Goal: Task Accomplishment & Management: Manage account settings

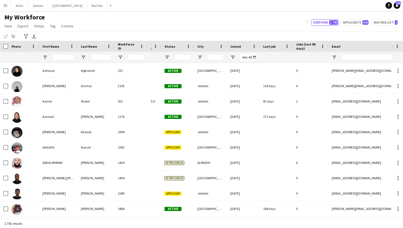
click at [200, 22] on div "My Workforce View Views Default view New view Update view Delete view Edit name…" at bounding box center [201, 22] width 403 height 19
click at [357, 25] on button "Applicants 566" at bounding box center [355, 22] width 29 height 7
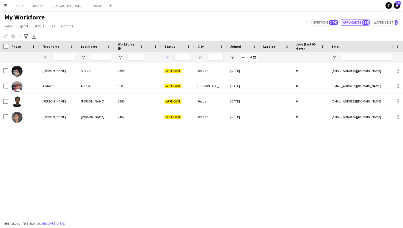
type input "**********"
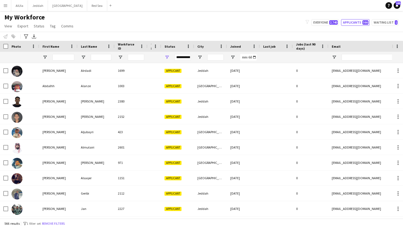
click at [177, 27] on div "My Workforce View Views Default view New view Update view Delete view Edit name…" at bounding box center [201, 22] width 403 height 19
click at [346, 31] on div "My Workforce View Views Default view New view Update view Delete view Edit name…" at bounding box center [201, 22] width 403 height 19
click at [237, 13] on main "My Workforce View Views Default view New view Update view Delete view Edit name…" at bounding box center [201, 116] width 403 height 210
click at [236, 19] on div "My Workforce View Views Default view New view Update view Delete view Edit name…" at bounding box center [201, 22] width 403 height 19
click at [183, 57] on div "**********" at bounding box center [182, 57] width 16 height 7
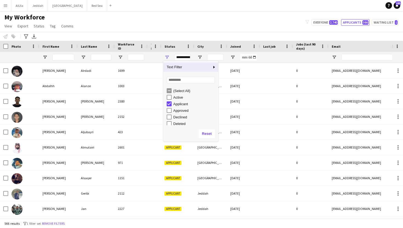
click at [183, 57] on div "**********" at bounding box center [182, 57] width 16 height 7
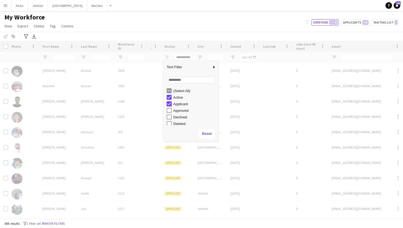
type input "**********"
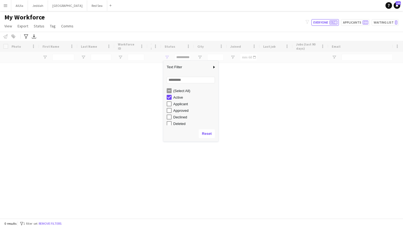
click at [129, 135] on div "Loading" at bounding box center [201, 130] width 403 height 178
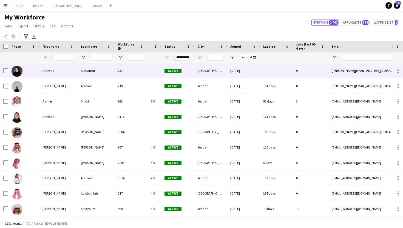
click at [84, 69] on div "Alghamdi" at bounding box center [96, 70] width 37 height 15
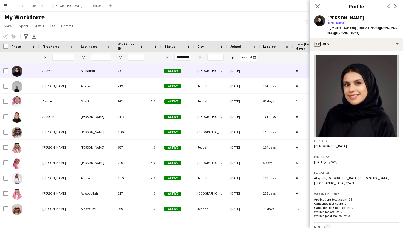
click at [204, 21] on div "My Workforce View Views Default view New view Update view Delete view Edit name…" at bounding box center [201, 22] width 403 height 19
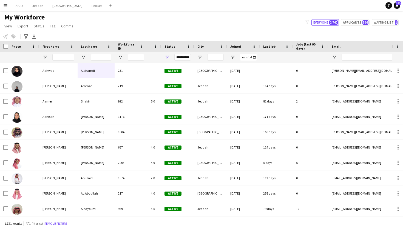
click at [205, 18] on div "My Workforce View Views Default view New view Update view Delete view Edit name…" at bounding box center [201, 22] width 403 height 19
click at [9, 8] on button "Menu" at bounding box center [5, 5] width 11 height 11
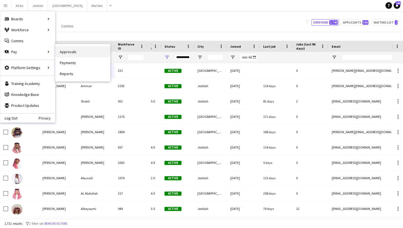
click at [75, 52] on link "Approvals" at bounding box center [82, 51] width 55 height 11
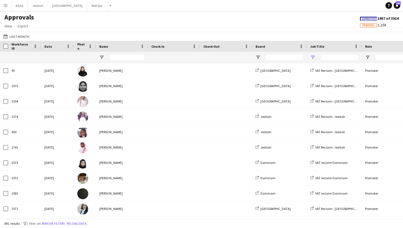
type input "**"
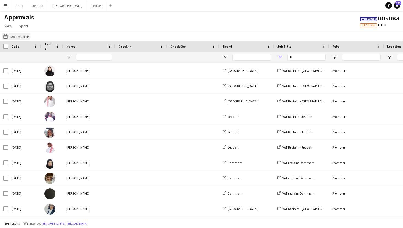
click at [17, 36] on button "Last Month Last Month" at bounding box center [16, 36] width 28 height 7
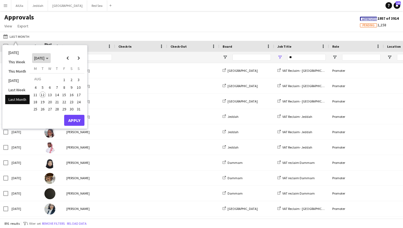
click at [44, 58] on span "[DATE]" at bounding box center [39, 58] width 10 height 5
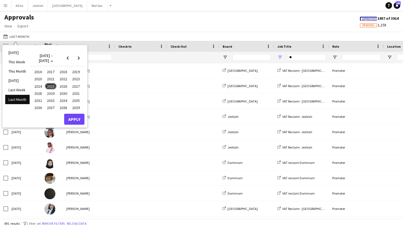
click at [49, 87] on span "2025" at bounding box center [50, 86] width 11 height 7
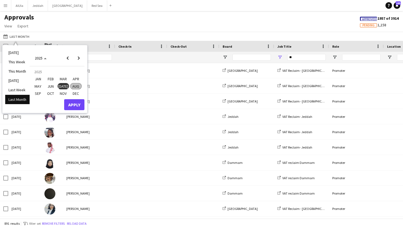
click at [47, 85] on span "JUN" at bounding box center [50, 86] width 11 height 7
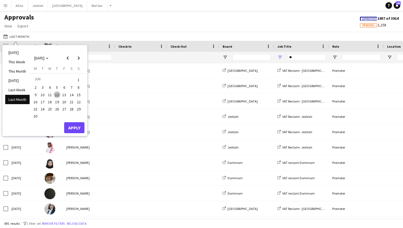
click at [25, 104] on li "Last Month" at bounding box center [17, 99] width 24 height 9
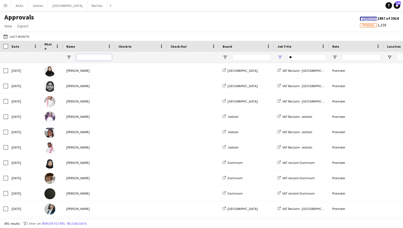
click at [80, 56] on input "Name Filter Input" at bounding box center [94, 57] width 36 height 7
type input "*"
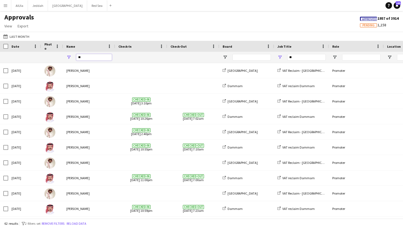
type input "*"
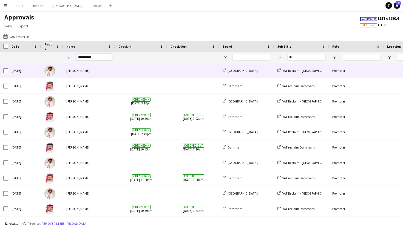
type input "*********"
click at [98, 71] on div "[PERSON_NAME]" at bounding box center [89, 70] width 52 height 15
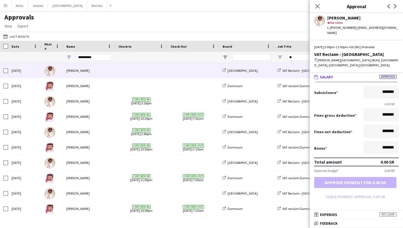
click at [201, 33] on div "Last Month Last Month Today This Week This Month Yesterday Last Week Last Month…" at bounding box center [201, 36] width 403 height 9
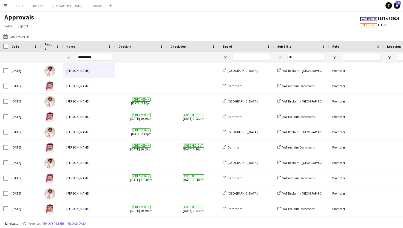
click at [211, 16] on div "Approvals View Customise view Customise filters Reset Filters Reset View Reset …" at bounding box center [201, 22] width 403 height 19
click at [79, 23] on div "Approvals View Customise view Customise filters Reset Filters Reset View Reset …" at bounding box center [201, 22] width 403 height 19
click at [56, 7] on button "Riyadh Close" at bounding box center [67, 5] width 39 height 11
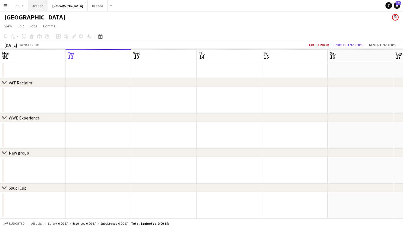
click at [36, 7] on button "Jeddah Close" at bounding box center [38, 5] width 20 height 11
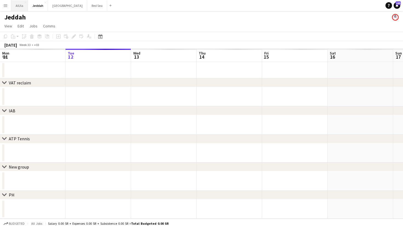
click at [17, 8] on button "AlUla Close" at bounding box center [19, 5] width 17 height 11
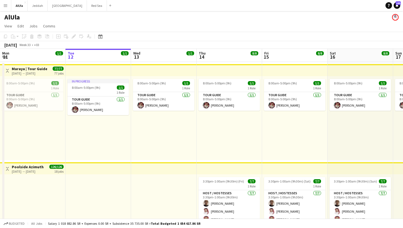
click at [2, 9] on button "Menu" at bounding box center [5, 5] width 11 height 11
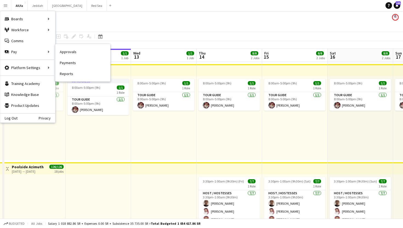
click at [70, 54] on link "Approvals" at bounding box center [82, 51] width 55 height 11
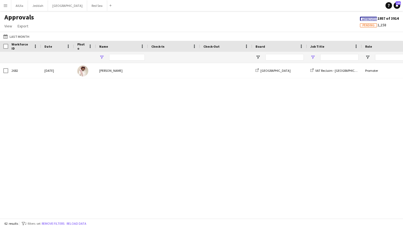
type input "*********"
type input "**"
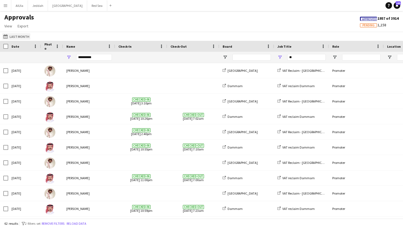
click at [21, 36] on button "Last Month Last Month" at bounding box center [16, 36] width 28 height 7
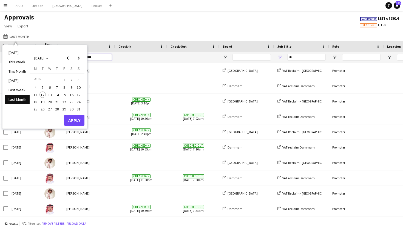
click at [92, 54] on input "*********" at bounding box center [94, 57] width 36 height 7
click at [97, 56] on input "*********" at bounding box center [94, 57] width 36 height 7
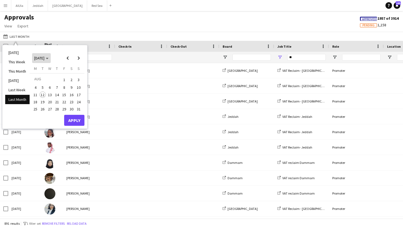
click at [43, 57] on span "[DATE]" at bounding box center [39, 58] width 10 height 5
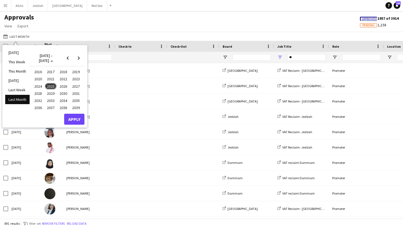
click at [53, 44] on div "Photo" at bounding box center [51, 46] width 15 height 11
click at [24, 73] on li "This Month" at bounding box center [17, 71] width 24 height 9
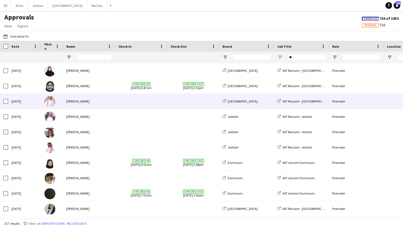
click at [76, 101] on div "[PERSON_NAME]" at bounding box center [89, 101] width 52 height 15
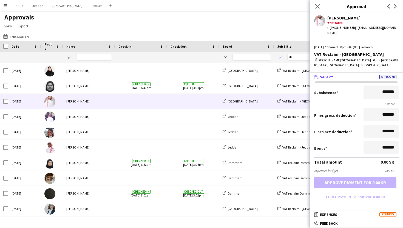
click at [95, 25] on div "Approvals View Customise view Customise filters Reset Filters Reset View Reset …" at bounding box center [201, 22] width 403 height 19
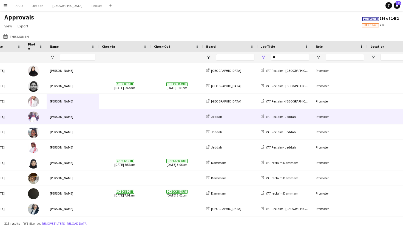
scroll to position [0, 19]
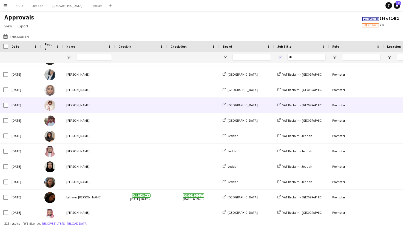
click at [105, 106] on div "[PERSON_NAME]" at bounding box center [89, 105] width 52 height 15
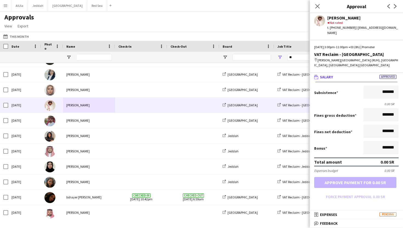
click at [101, 15] on div "Approvals View Customise view Customise filters Reset Filters Reset View Reset …" at bounding box center [201, 22] width 403 height 19
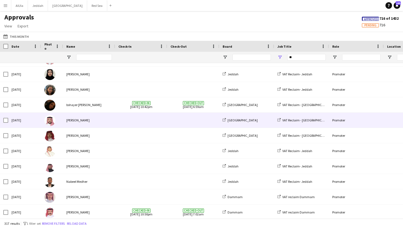
click at [97, 123] on div "[PERSON_NAME]" at bounding box center [89, 120] width 52 height 15
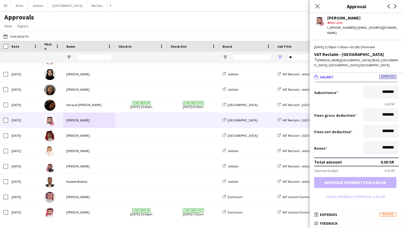
click at [93, 20] on div "Approvals View Customise view Customise filters Reset Filters Reset View Reset …" at bounding box center [201, 22] width 403 height 19
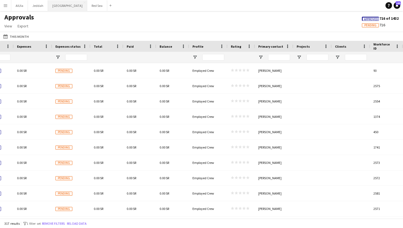
click at [53, 8] on button "Riyadh Close" at bounding box center [67, 5] width 39 height 11
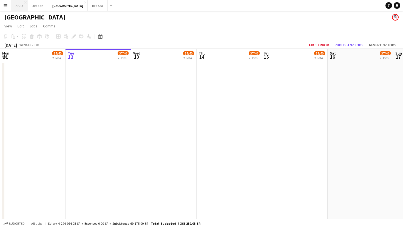
click at [19, 6] on button "AlUla Close" at bounding box center [19, 5] width 17 height 11
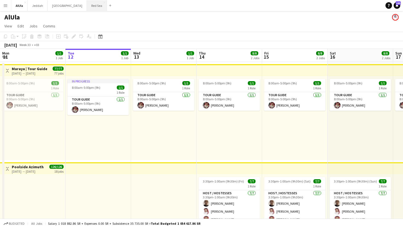
click at [87, 8] on button "Red Sea Close" at bounding box center [97, 5] width 20 height 11
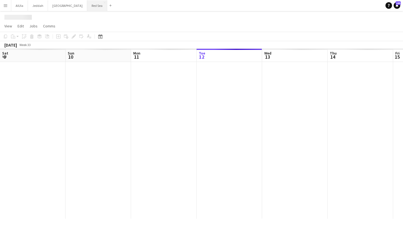
scroll to position [0, 131]
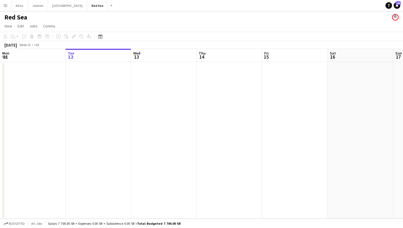
click at [1, 6] on button "Menu" at bounding box center [5, 5] width 11 height 11
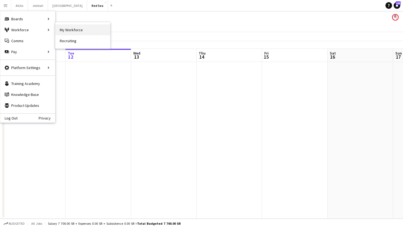
click at [73, 28] on link "My Workforce" at bounding box center [82, 29] width 55 height 11
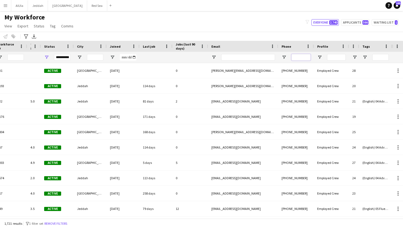
click at [293, 58] on input "Phone Filter Input" at bounding box center [300, 57] width 19 height 7
paste input "*********"
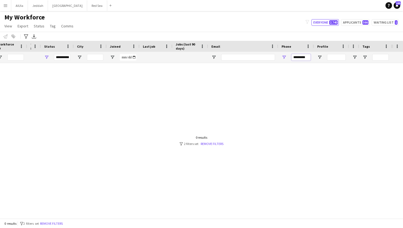
click at [293, 57] on input "*********" at bounding box center [300, 57] width 19 height 7
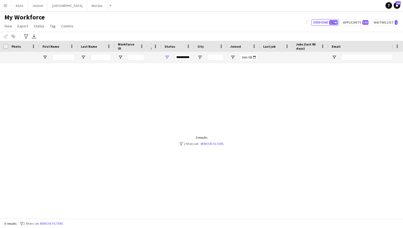
type input "**********"
click at [6, 3] on button "Menu" at bounding box center [5, 5] width 11 height 11
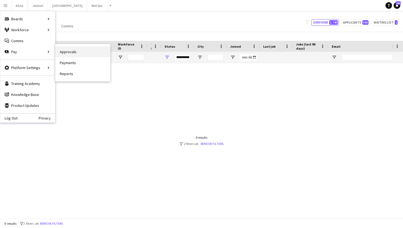
click at [77, 53] on link "Approvals" at bounding box center [82, 51] width 55 height 11
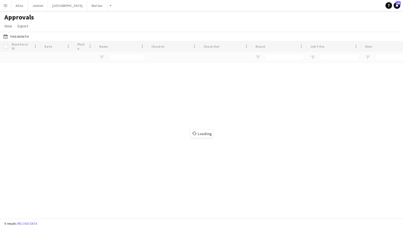
type input "**"
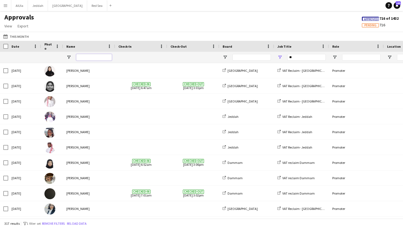
click at [87, 56] on input "Name Filter Input" at bounding box center [94, 57] width 36 height 7
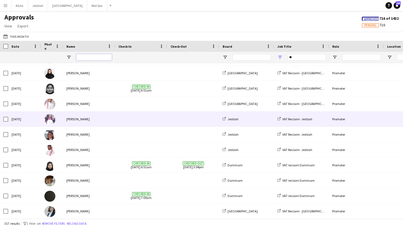
scroll to position [410, 0]
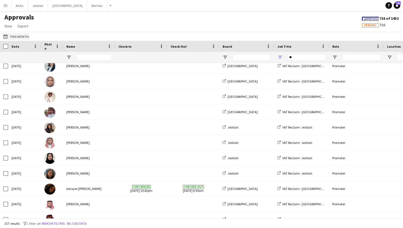
click at [22, 35] on button "This Month This Month" at bounding box center [16, 36] width 28 height 7
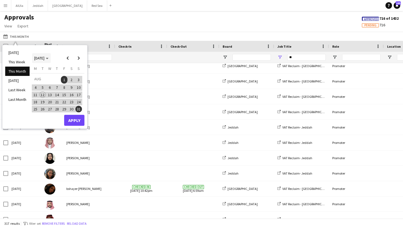
click at [44, 58] on span "[DATE]" at bounding box center [39, 58] width 10 height 5
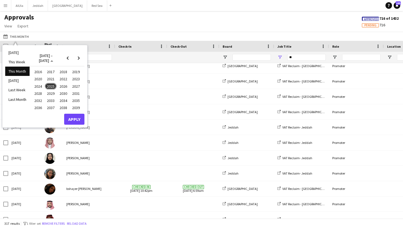
click at [49, 87] on span "2025" at bounding box center [50, 86] width 11 height 7
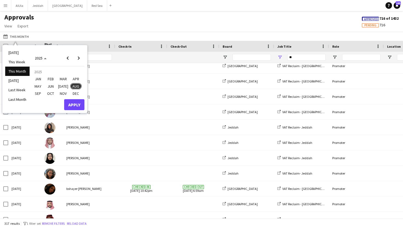
click at [51, 78] on span "FEB" at bounding box center [50, 79] width 11 height 7
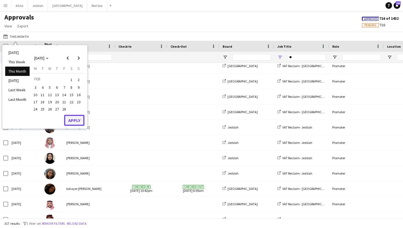
click at [78, 123] on button "Apply" at bounding box center [74, 120] width 20 height 11
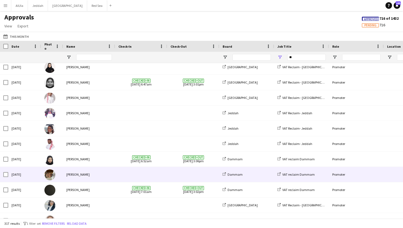
scroll to position [0, 0]
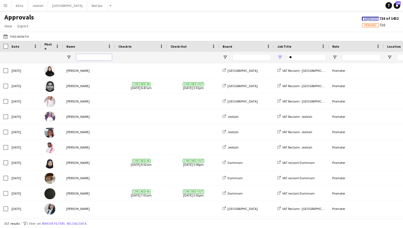
click at [102, 58] on input "Name Filter Input" at bounding box center [94, 57] width 36 height 7
click at [71, 25] on div "Approvals View Customise view Customise filters Reset Filters Reset View Reset …" at bounding box center [201, 22] width 403 height 19
click at [35, 9] on button "Jeddah Close" at bounding box center [38, 5] width 20 height 11
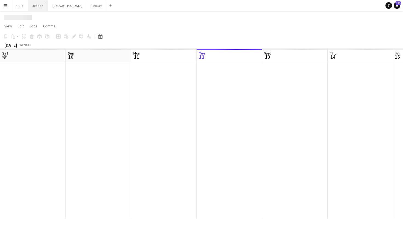
scroll to position [0, 131]
